Goal: Navigation & Orientation: Go to known website

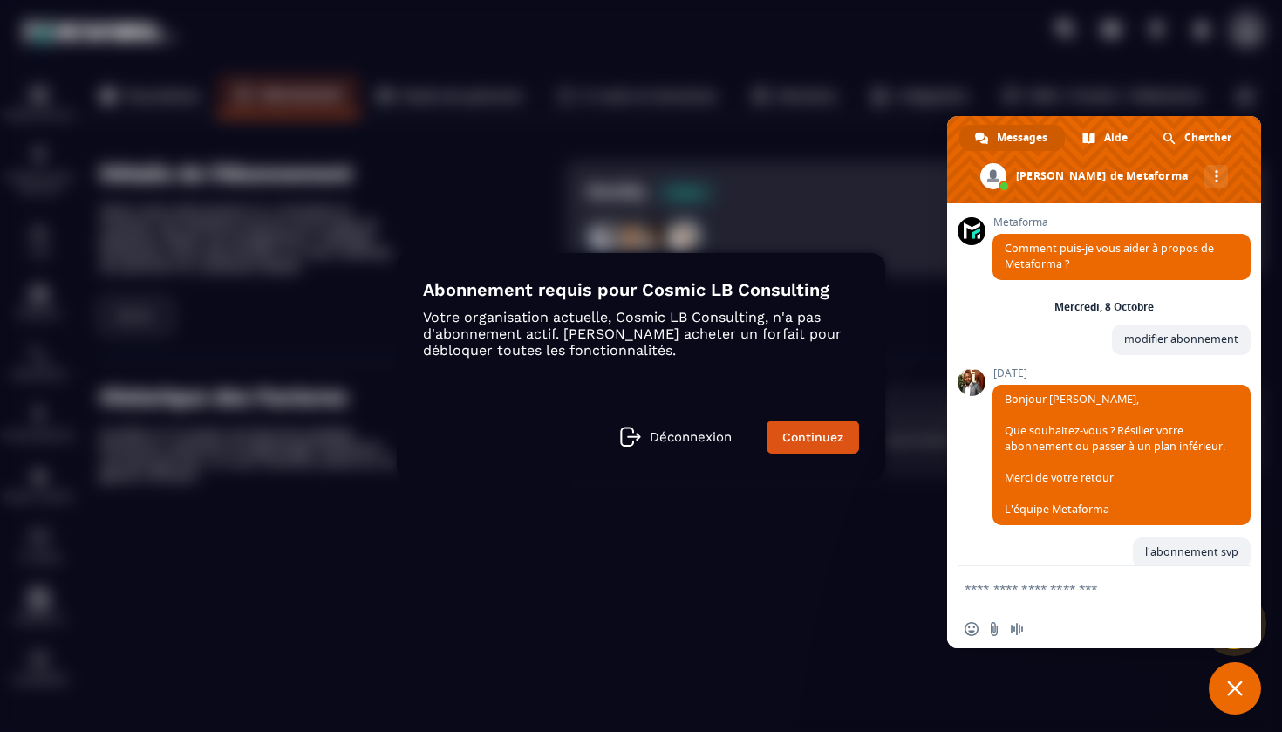
scroll to position [1863, 0]
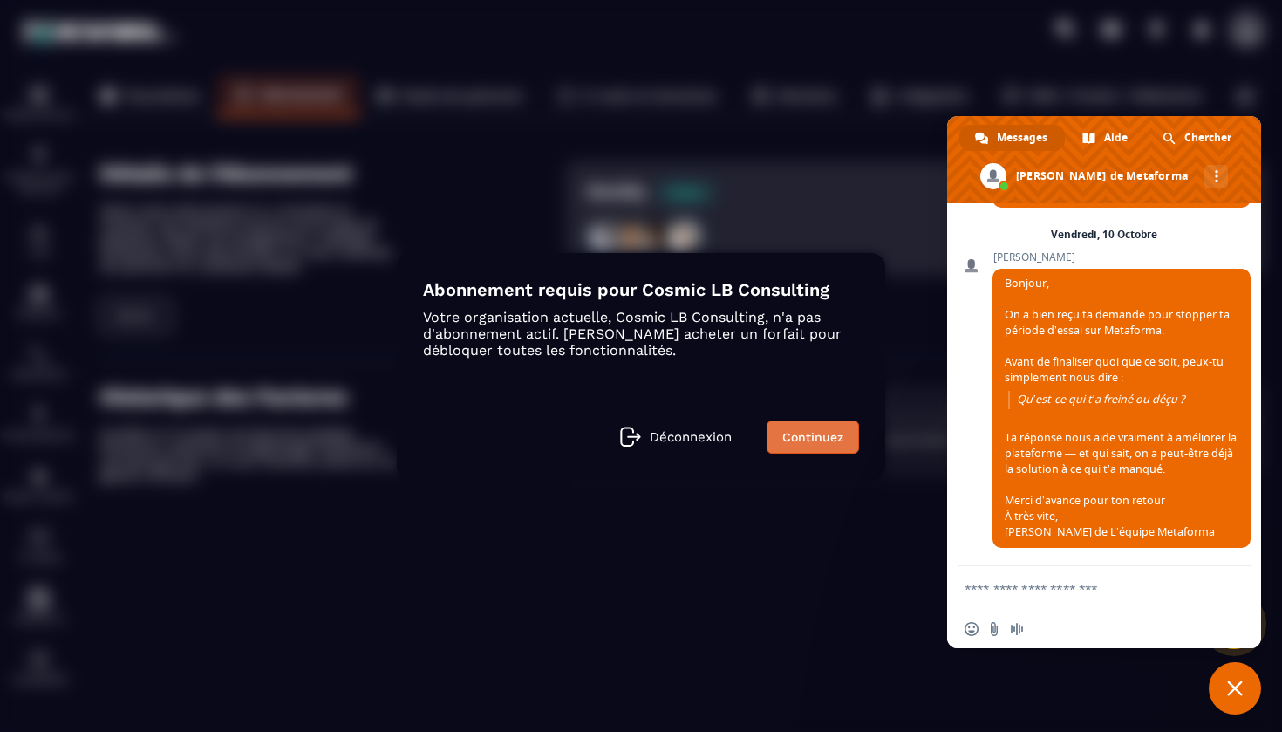
click at [787, 440] on link "Continuez" at bounding box center [813, 436] width 92 height 33
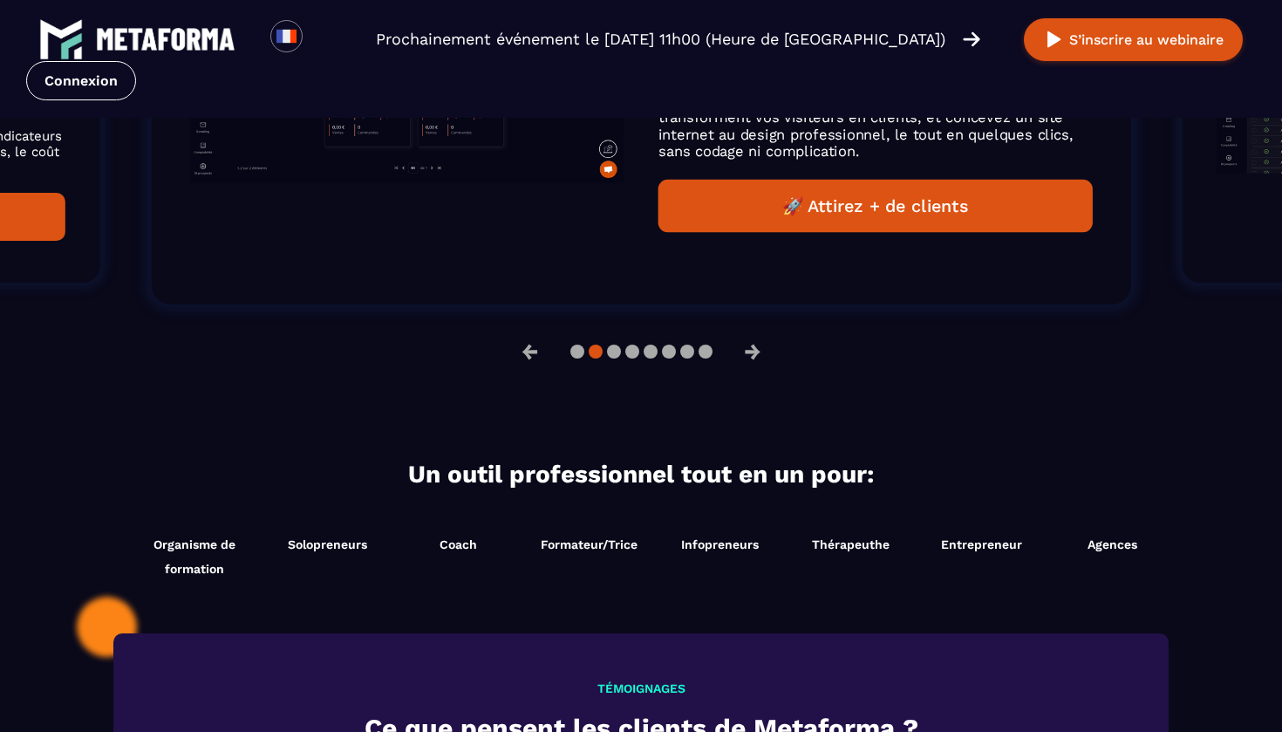
scroll to position [1466, 0]
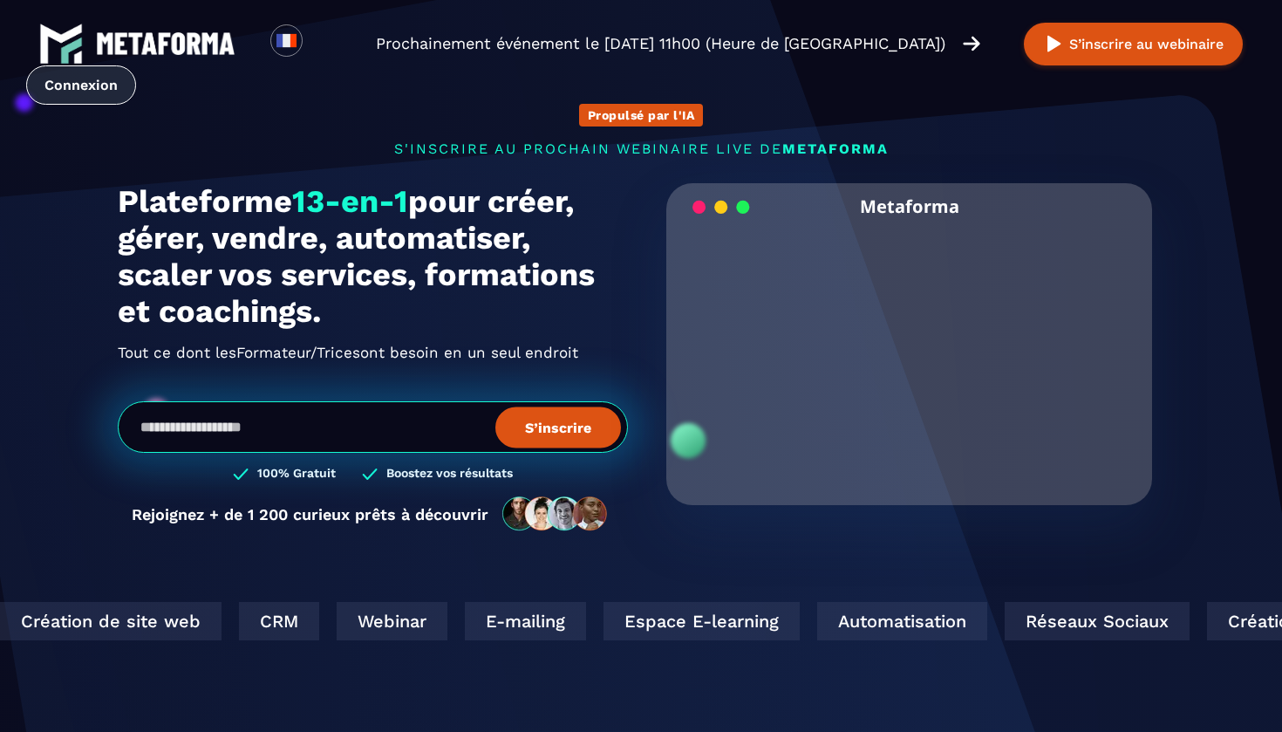
click at [111, 97] on link "Connexion" at bounding box center [81, 84] width 110 height 39
